Goal: Contribute content

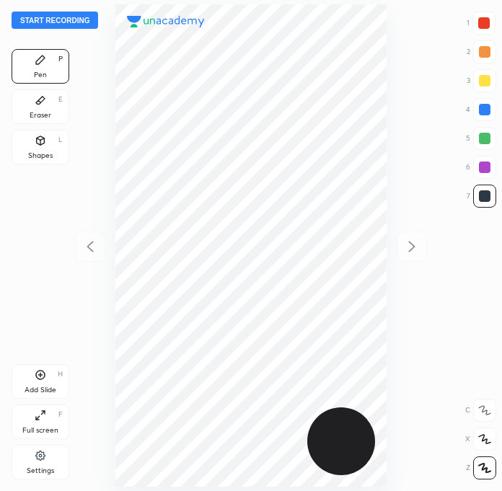
scroll to position [491, 271]
click at [76, 27] on button "Start recording" at bounding box center [55, 20] width 87 height 17
click at [485, 31] on div at bounding box center [484, 23] width 23 height 23
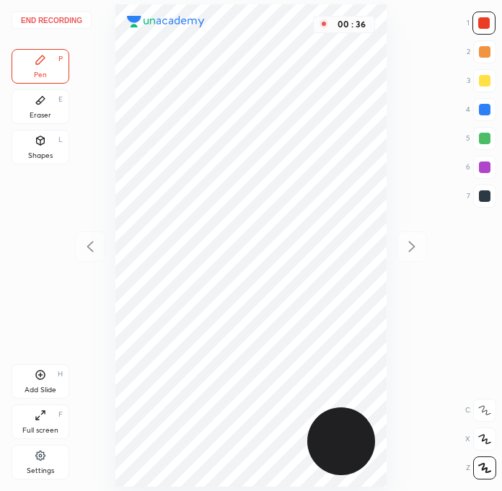
click at [483, 196] on div at bounding box center [485, 196] width 12 height 12
click at [481, 172] on div at bounding box center [485, 168] width 12 height 12
click at [482, 21] on div at bounding box center [484, 23] width 12 height 12
click at [483, 198] on div at bounding box center [485, 196] width 12 height 12
click at [484, 169] on div at bounding box center [485, 168] width 12 height 12
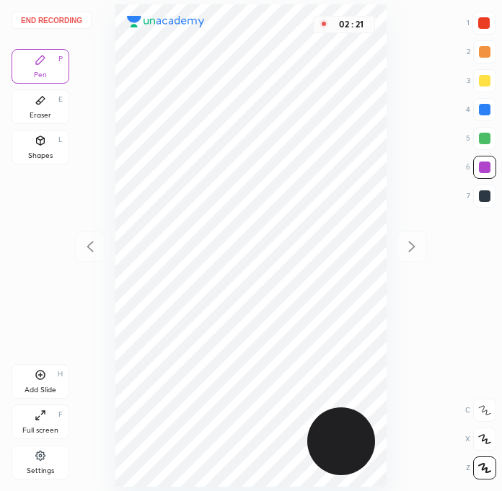
click at [478, 32] on div at bounding box center [484, 23] width 23 height 23
click at [488, 202] on div at bounding box center [484, 196] width 23 height 23
click at [489, 170] on div at bounding box center [485, 168] width 12 height 12
click at [482, 190] on div at bounding box center [485, 196] width 12 height 12
click at [486, 168] on div at bounding box center [485, 168] width 12 height 12
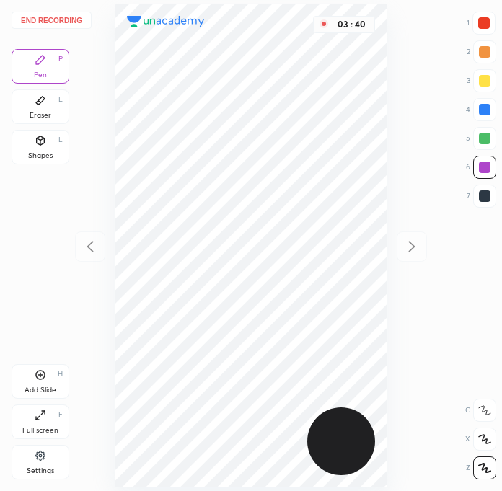
click at [50, 378] on div "Add Slide H" at bounding box center [41, 381] width 58 height 35
click at [486, 205] on div at bounding box center [484, 196] width 23 height 23
click at [87, 260] on div at bounding box center [90, 247] width 30 height 30
click at [47, 22] on button "End recording" at bounding box center [52, 20] width 80 height 17
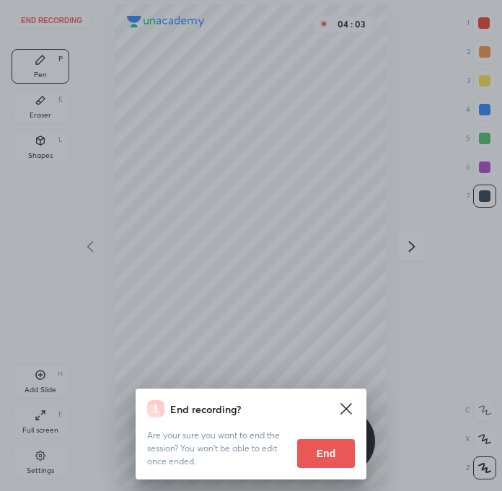
click at [330, 454] on button "End" at bounding box center [326, 453] width 58 height 29
